Goal: Information Seeking & Learning: Compare options

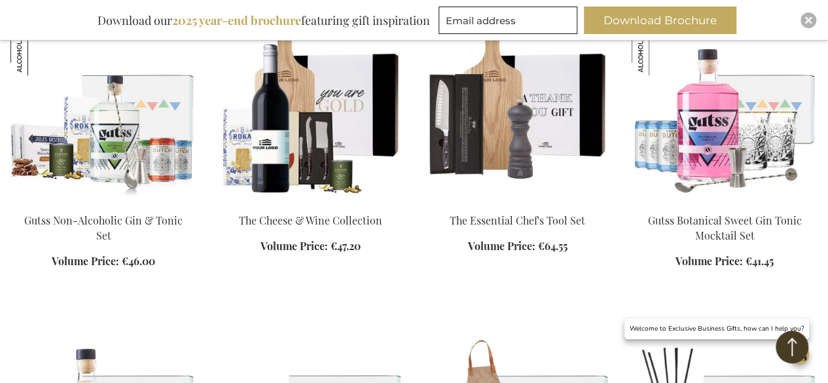
scroll to position [1178, 0]
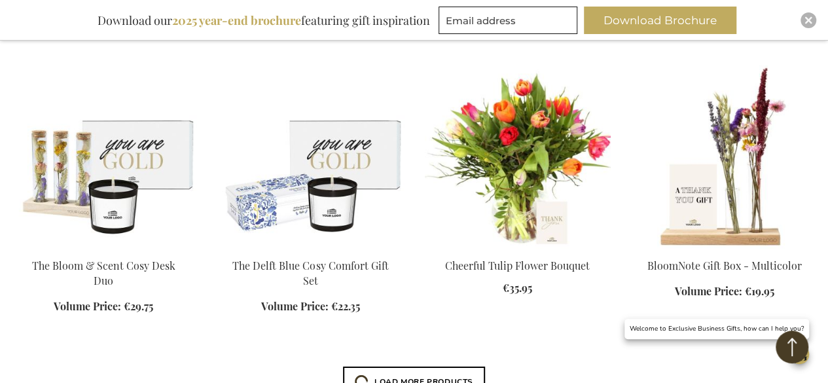
scroll to position [2226, 0]
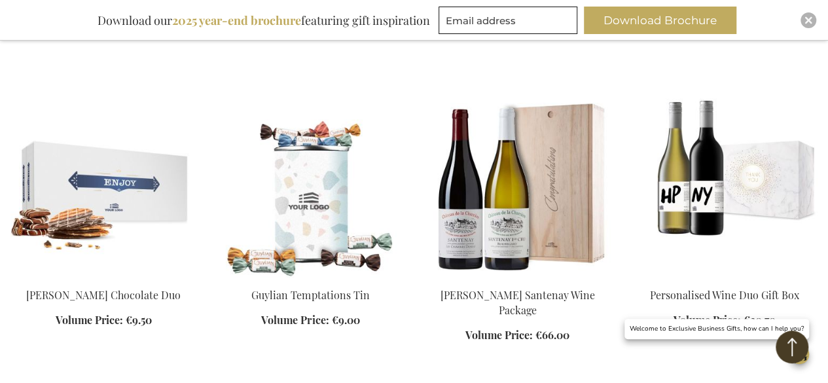
scroll to position [2881, 0]
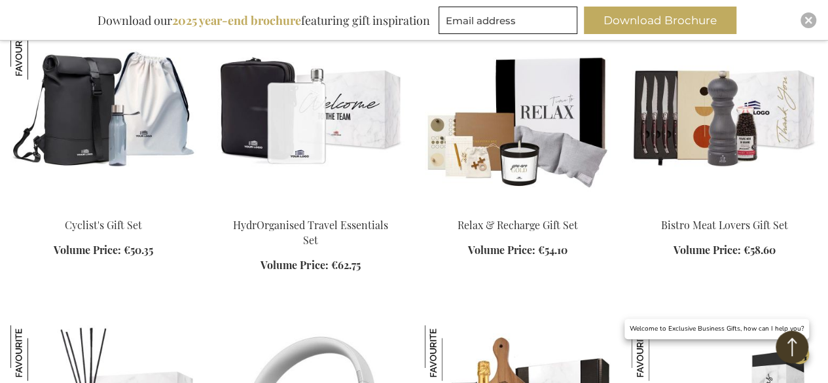
scroll to position [3813, 0]
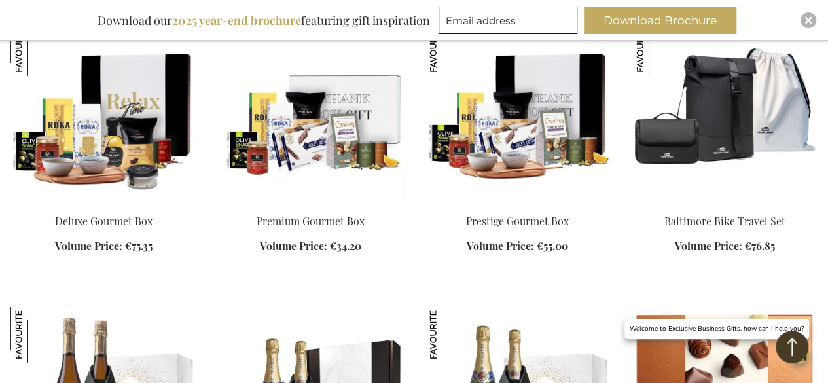
scroll to position [4419, 0]
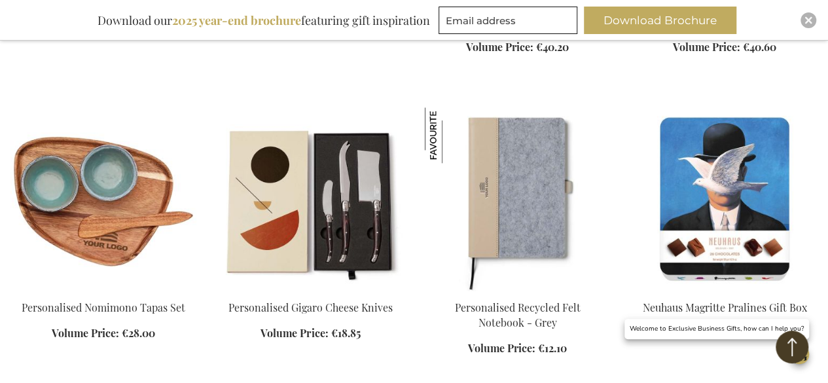
scroll to position [5507, 0]
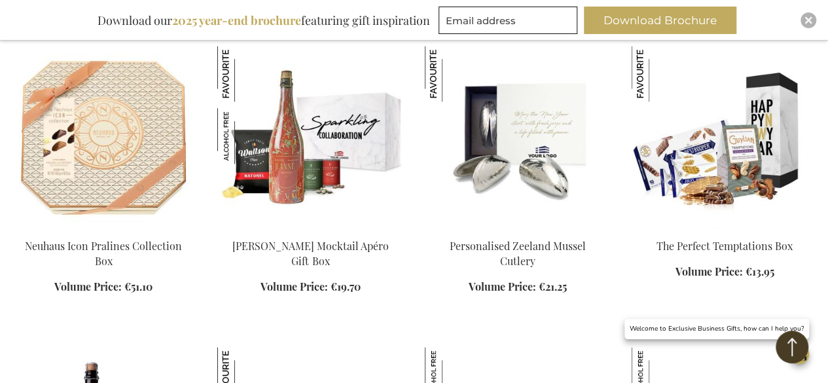
scroll to position [5870, 0]
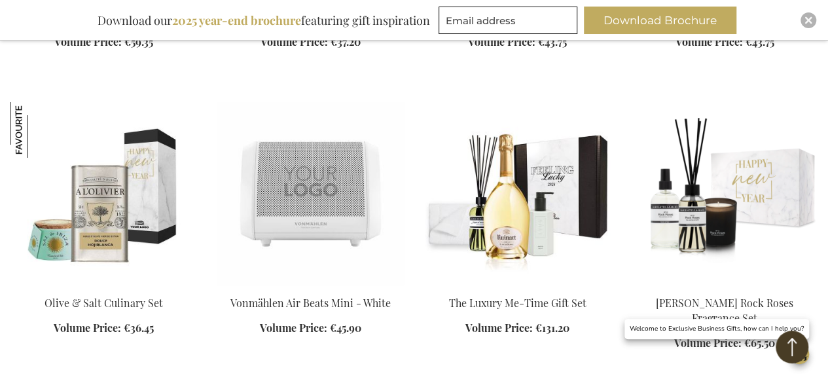
scroll to position [7319, 0]
click at [86, 181] on img at bounding box center [103, 192] width 186 height 183
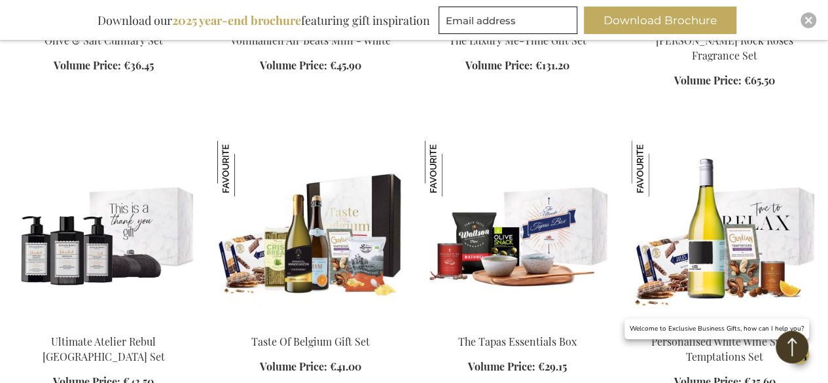
scroll to position [7712, 0]
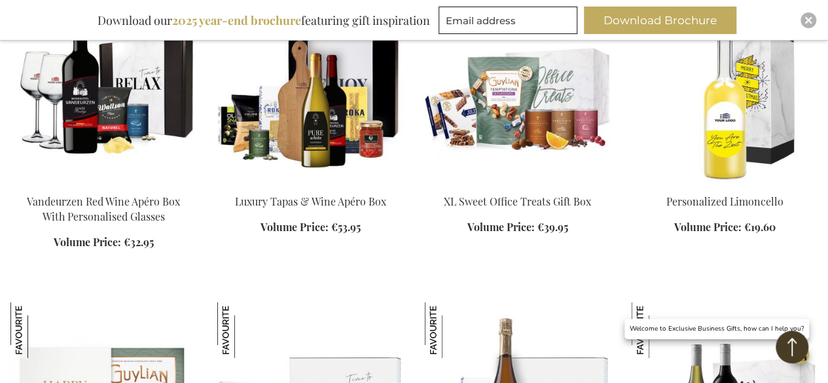
scroll to position [9414, 0]
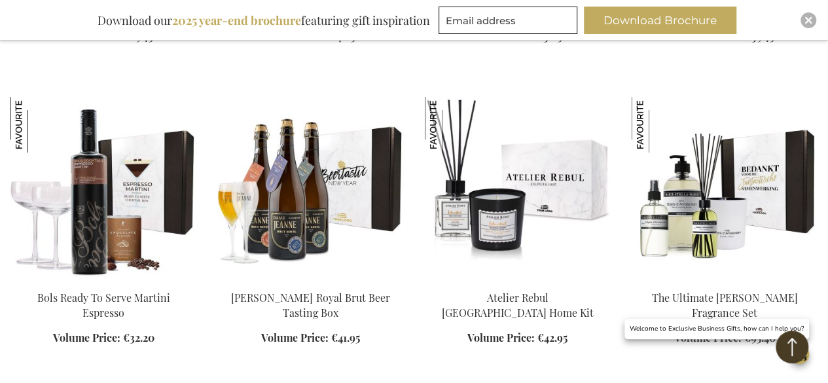
scroll to position [10069, 0]
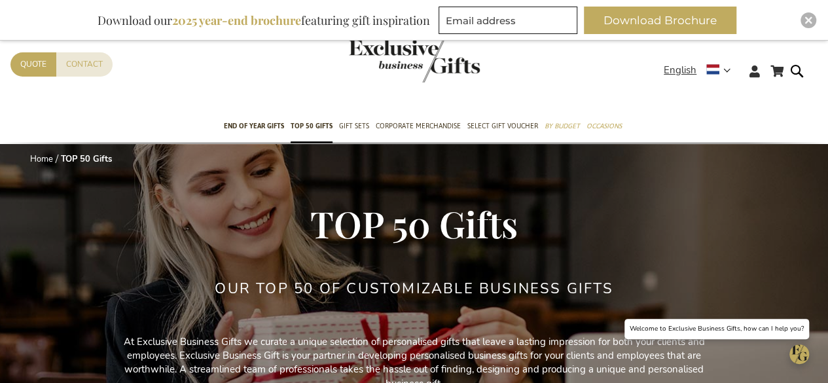
scroll to position [393, 0]
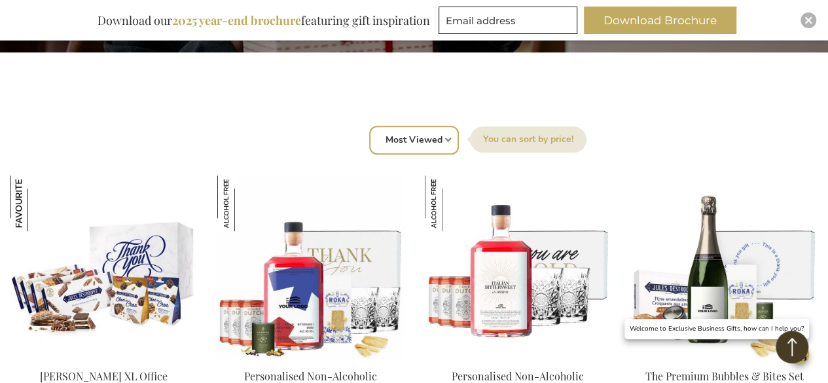
click at [450, 139] on div "Sort By Position Best Sellers Most Viewed New Biggest Saving Price: low to high…" at bounding box center [414, 138] width 793 height 31
click at [440, 141] on select "Position Best Sellers Most Viewed New Biggest Saving Price: low to high Price: …" at bounding box center [414, 140] width 90 height 29
select select "price_asc"
click at [369, 126] on select "Position Best Sellers Most Viewed New Biggest Saving Price: low to high Price: …" at bounding box center [414, 140] width 90 height 29
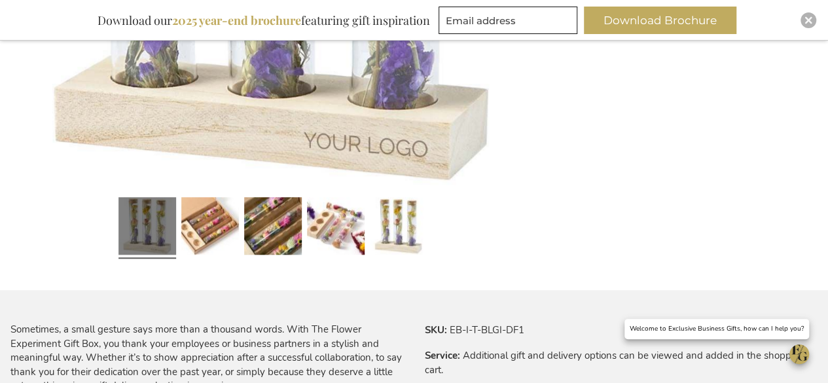
scroll to position [564, 0]
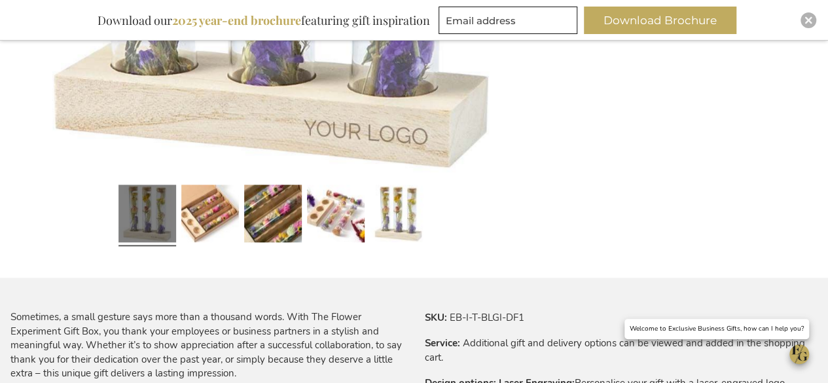
drag, startPoint x: 471, startPoint y: 145, endPoint x: 471, endPoint y: 133, distance: 11.8
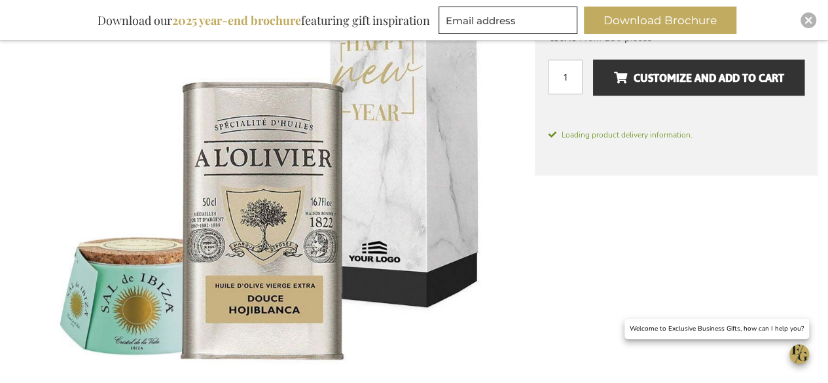
scroll to position [183, 0]
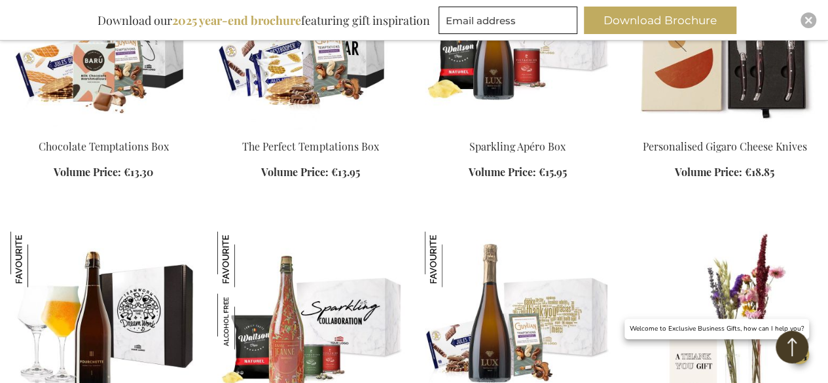
scroll to position [1178, 0]
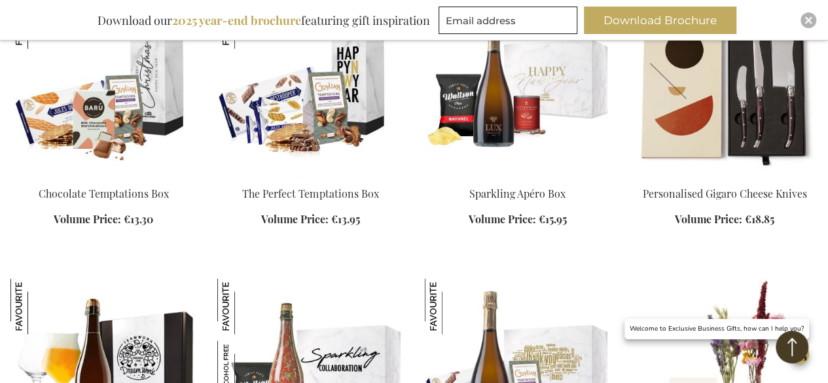
scroll to position [1047, 0]
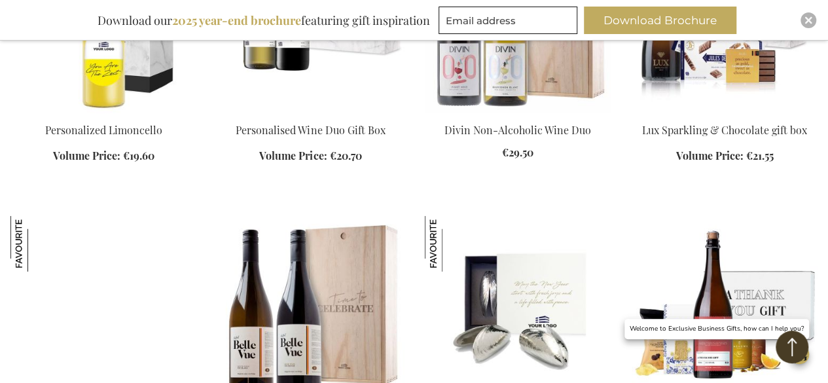
scroll to position [1964, 0]
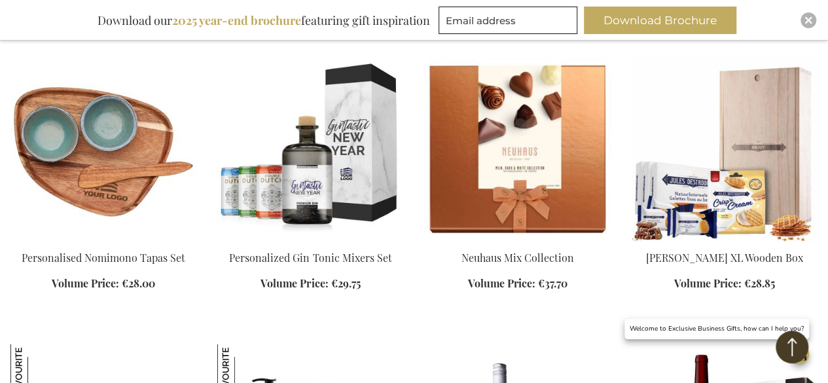
scroll to position [3273, 0]
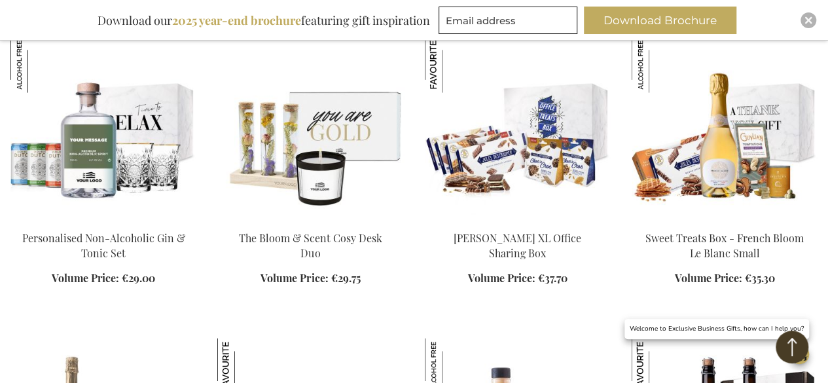
scroll to position [3797, 0]
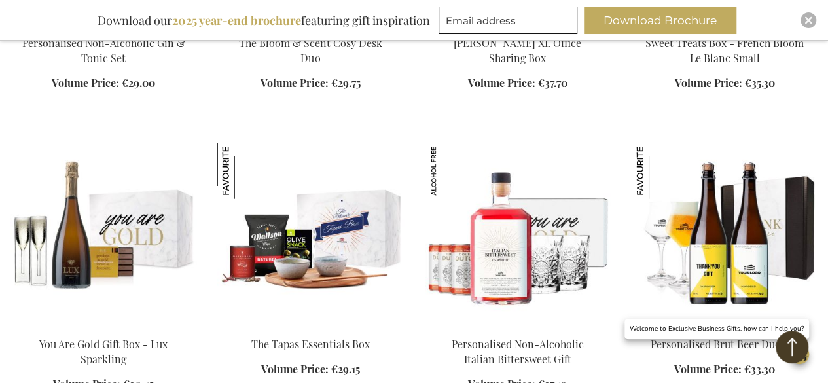
scroll to position [4059, 0]
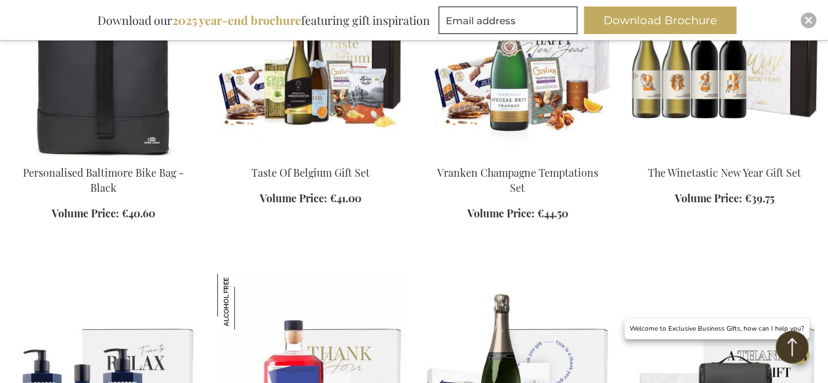
scroll to position [5368, 0]
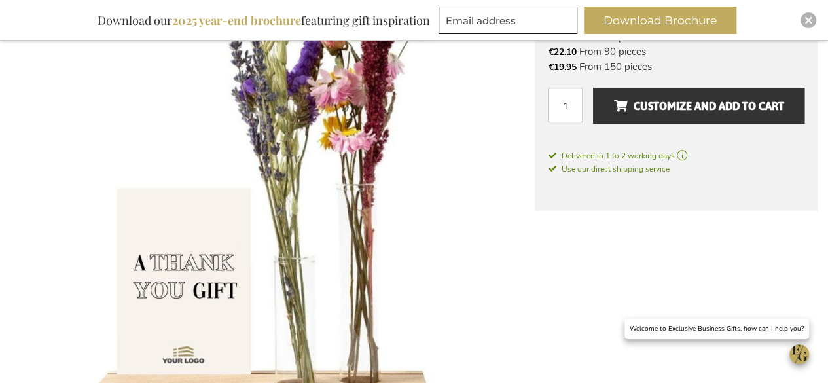
scroll to position [183, 0]
